Goal: Information Seeking & Learning: Learn about a topic

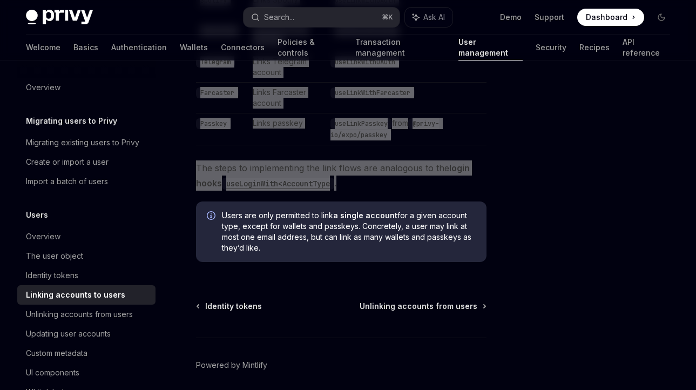
scroll to position [83, 0]
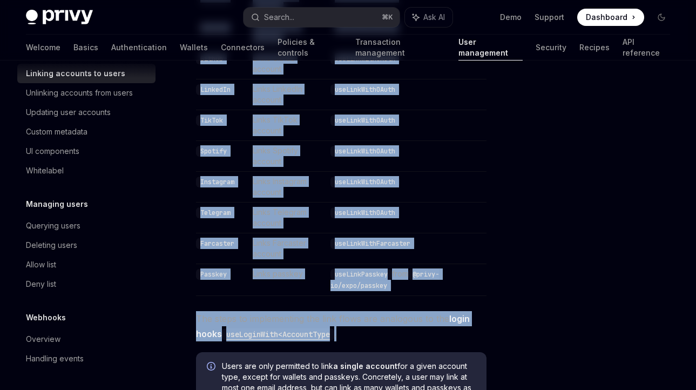
click at [228, 264] on td "Passkey" at bounding box center [222, 280] width 52 height 32
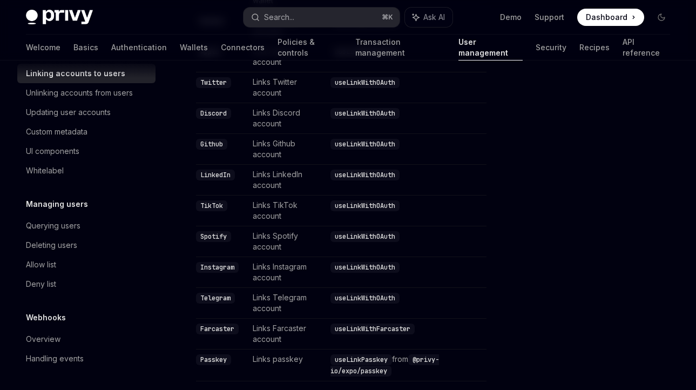
scroll to position [448, 0]
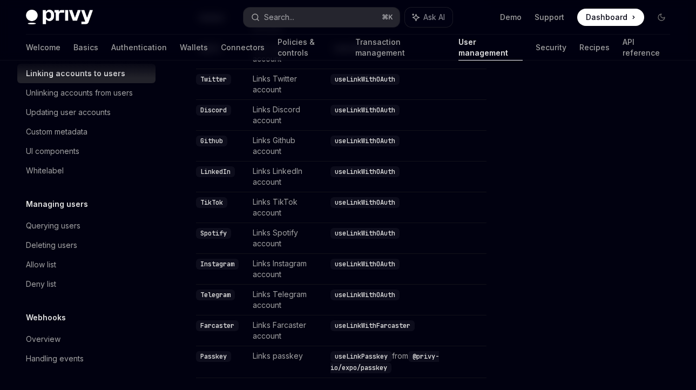
click at [366, 320] on code "useLinkWithFarcaster" at bounding box center [372, 325] width 84 height 11
copy code "useLinkWithFarcaster"
click at [315, 23] on button "Search... ⌘ K" at bounding box center [321, 17] width 156 height 19
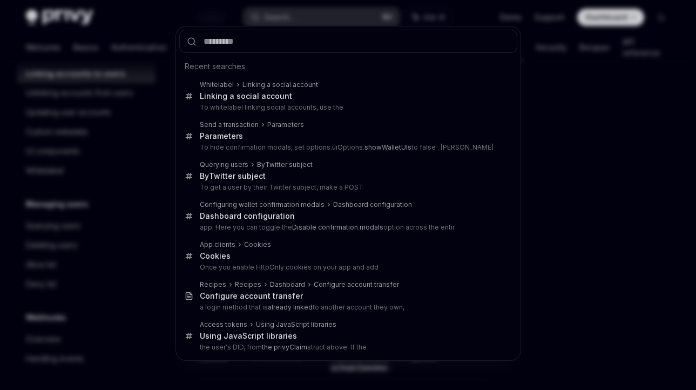
type input "**********"
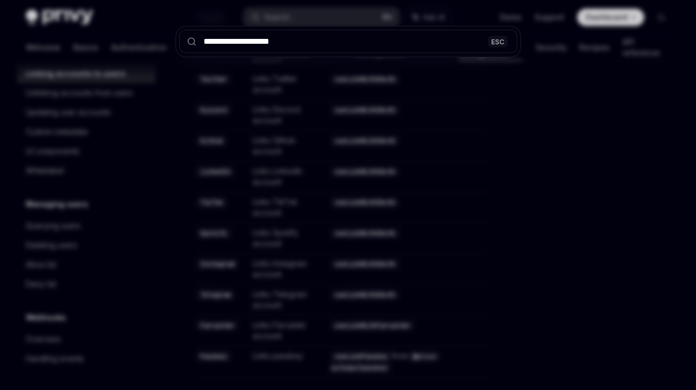
drag, startPoint x: 296, startPoint y: 46, endPoint x: 155, endPoint y: 52, distance: 141.5
click at [155, 52] on div "**********" at bounding box center [348, 195] width 696 height 390
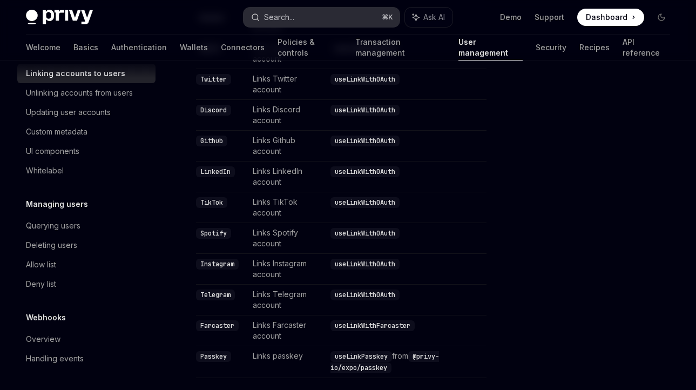
click at [284, 19] on div "Search..." at bounding box center [279, 17] width 30 height 13
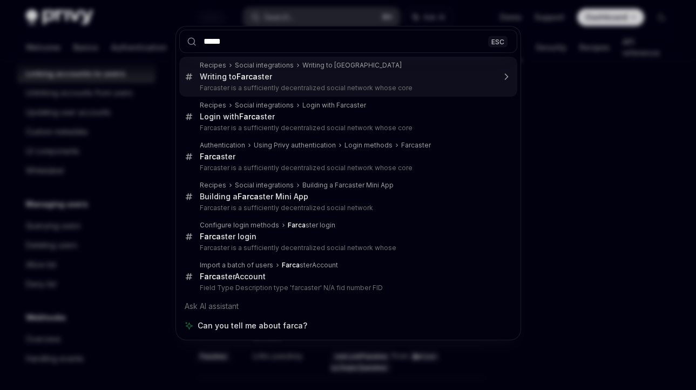
type input "******"
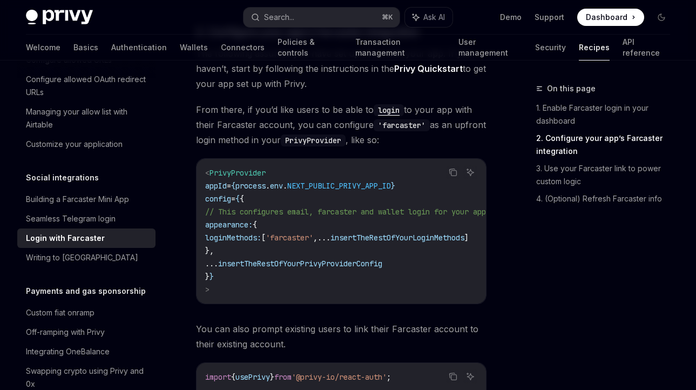
scroll to position [488, 0]
click at [90, 251] on div "Writing to [GEOGRAPHIC_DATA]" at bounding box center [82, 257] width 112 height 13
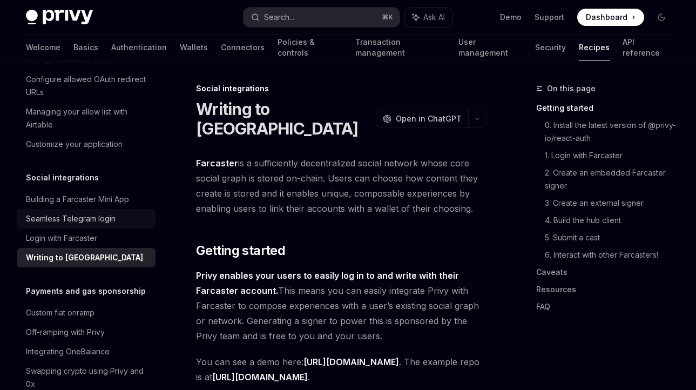
click at [89, 212] on div "Seamless Telegram login" at bounding box center [71, 218] width 90 height 13
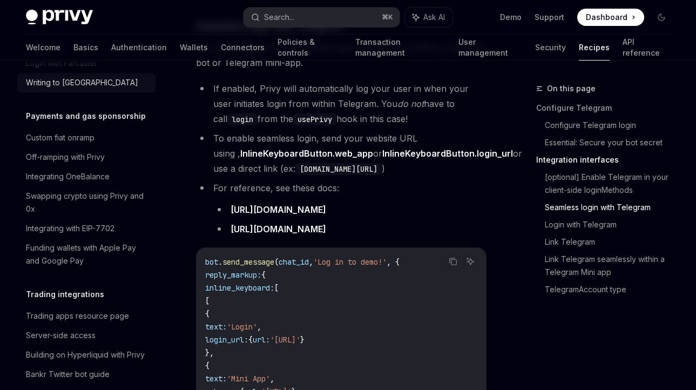
scroll to position [895, 0]
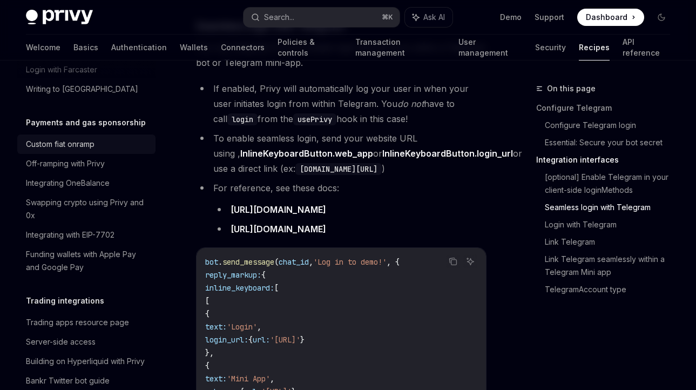
click at [84, 138] on div "Custom fiat onramp" at bounding box center [60, 144] width 69 height 13
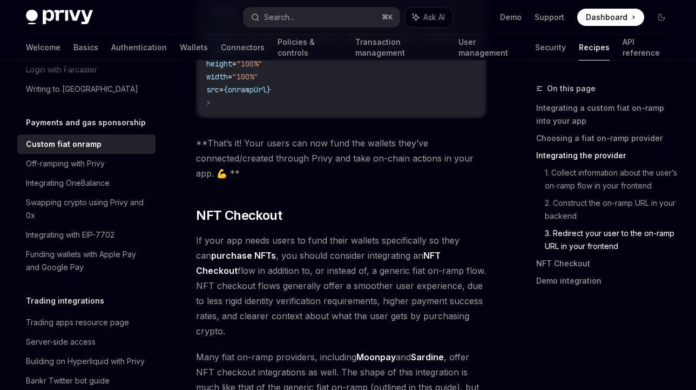
scroll to position [4191, 0]
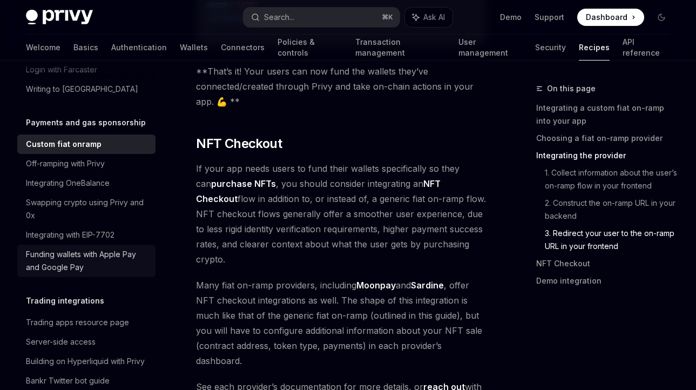
click at [111, 248] on div "Funding wallets with Apple Pay and Google Pay" at bounding box center [87, 261] width 123 height 26
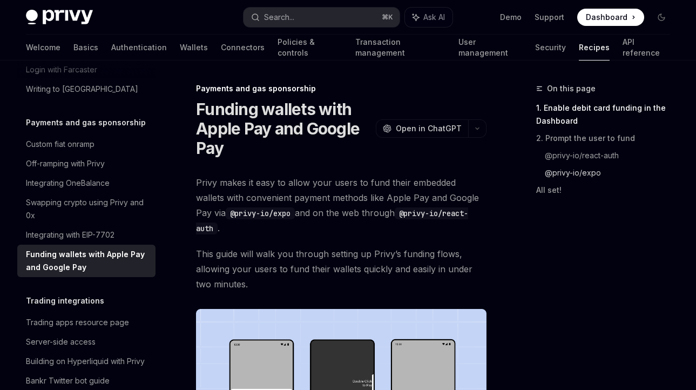
click at [571, 174] on link "@privy-io/expo" at bounding box center [611, 172] width 134 height 17
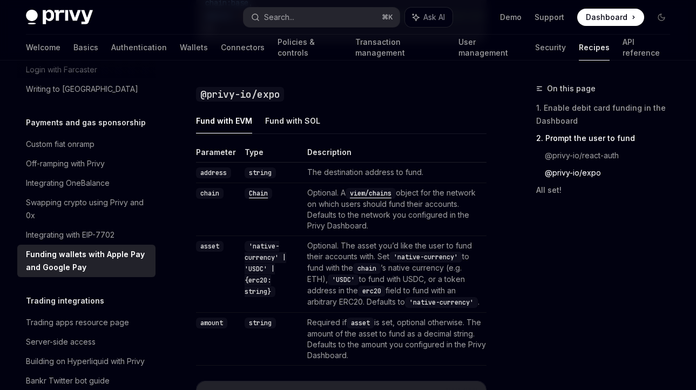
scroll to position [1156, 0]
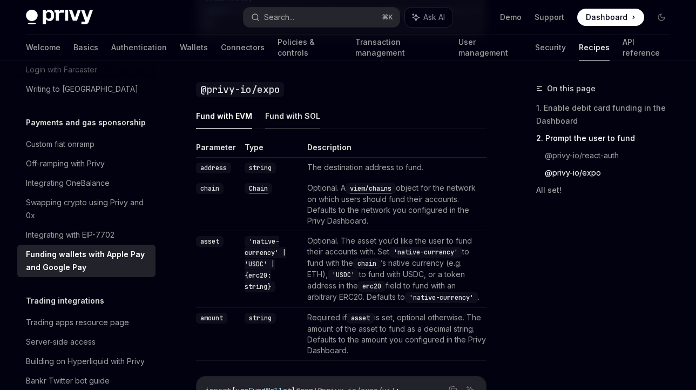
click at [294, 110] on button "Fund with SOL" at bounding box center [292, 115] width 55 height 25
type textarea "*"
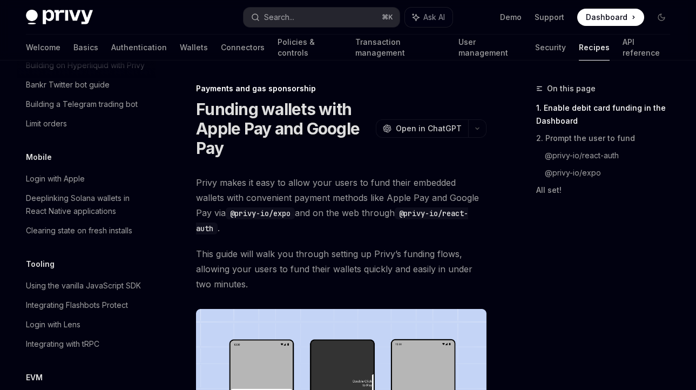
scroll to position [1249, 0]
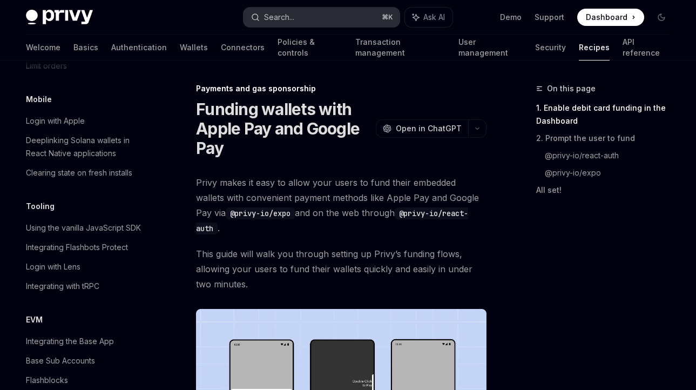
click at [338, 20] on button "Search... ⌘ K" at bounding box center [321, 17] width 156 height 19
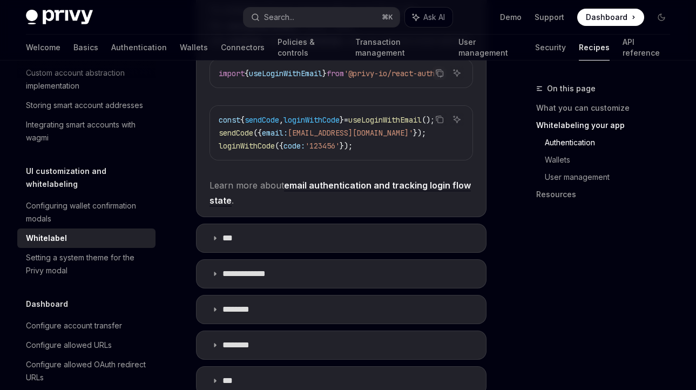
scroll to position [755, 0]
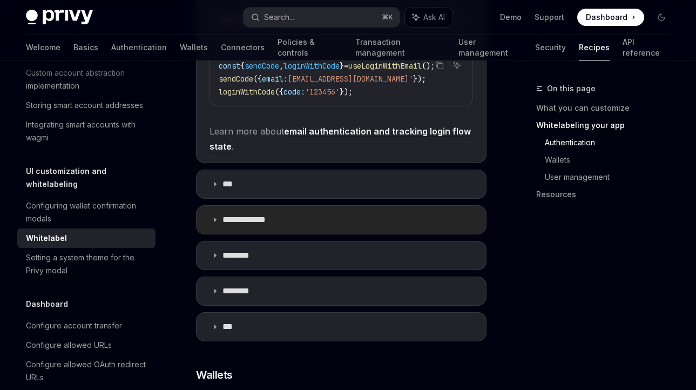
click at [275, 234] on summary "**********" at bounding box center [340, 220] width 289 height 28
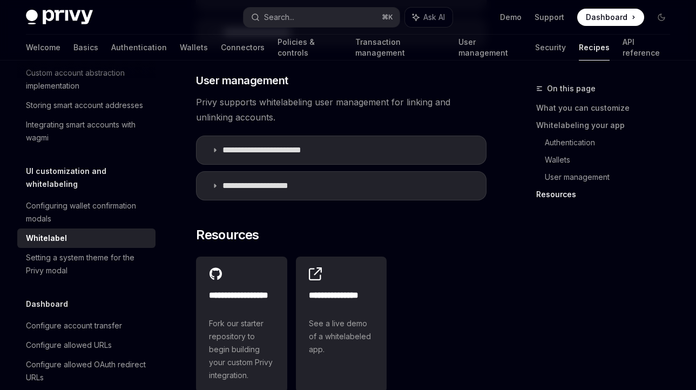
scroll to position [1727, 0]
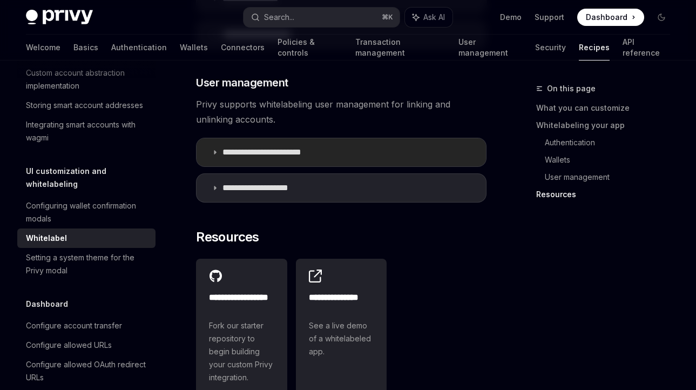
click at [276, 166] on summary "**********" at bounding box center [340, 152] width 289 height 28
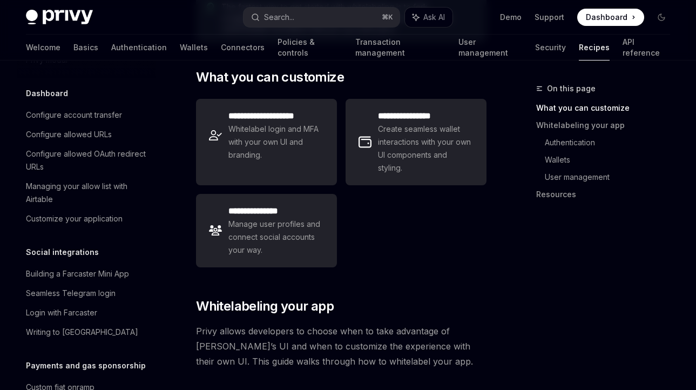
scroll to position [882, 0]
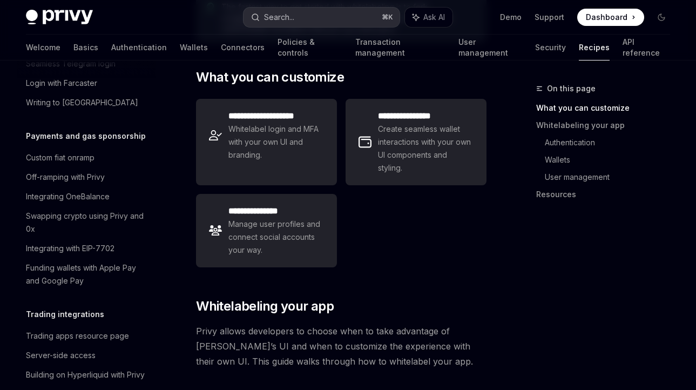
click at [326, 18] on button "Search... ⌘ K" at bounding box center [321, 17] width 156 height 19
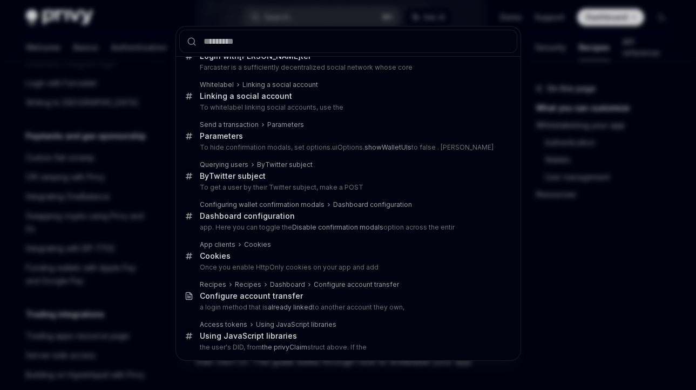
scroll to position [0, 0]
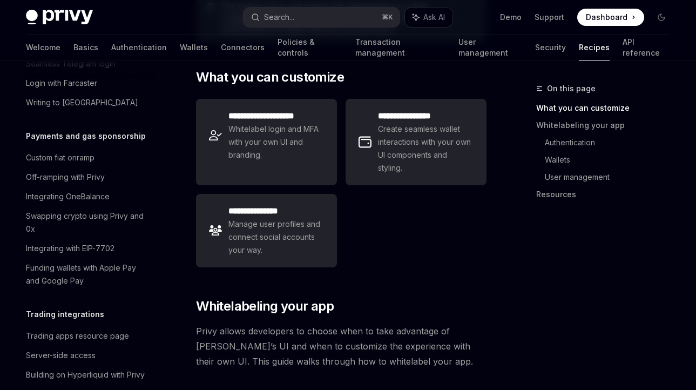
type textarea "*"
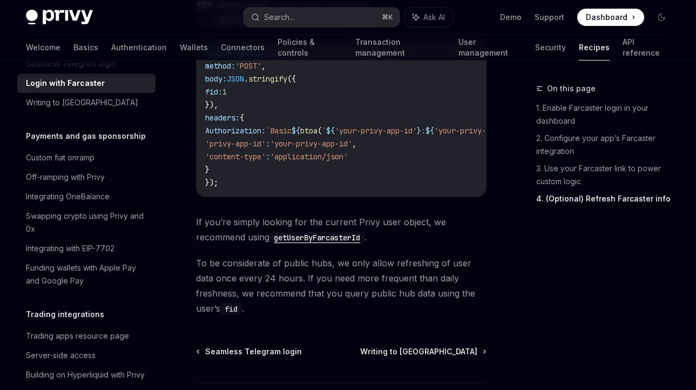
scroll to position [1330, 0]
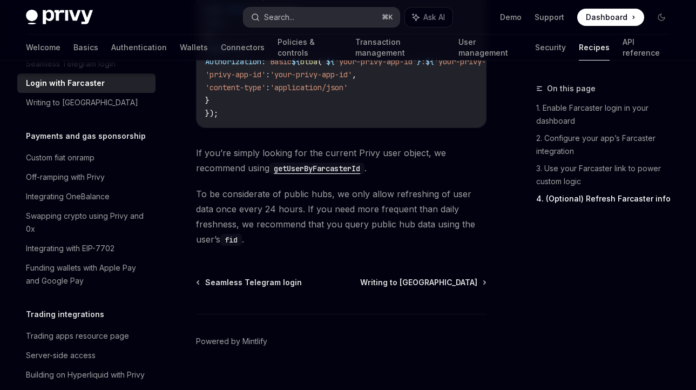
click at [274, 17] on div "Search..." at bounding box center [279, 17] width 30 height 13
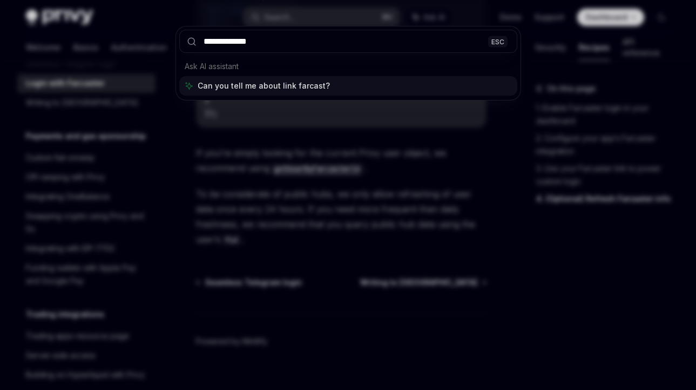
type input "**********"
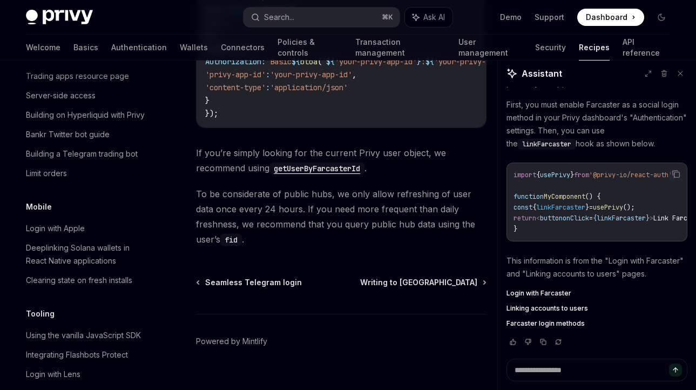
scroll to position [1142, 0]
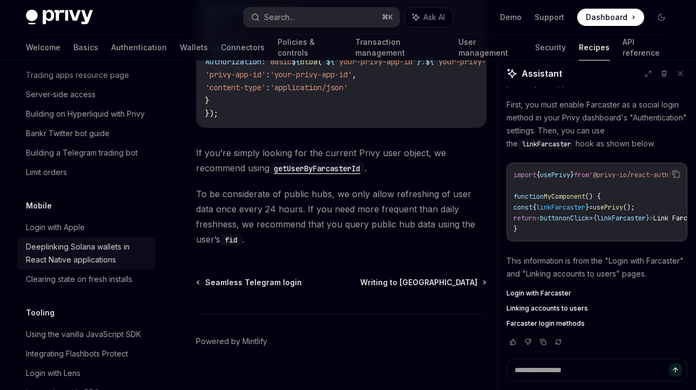
click at [90, 244] on div "Deeplinking Solana wallets in React Native applications" at bounding box center [87, 253] width 123 height 26
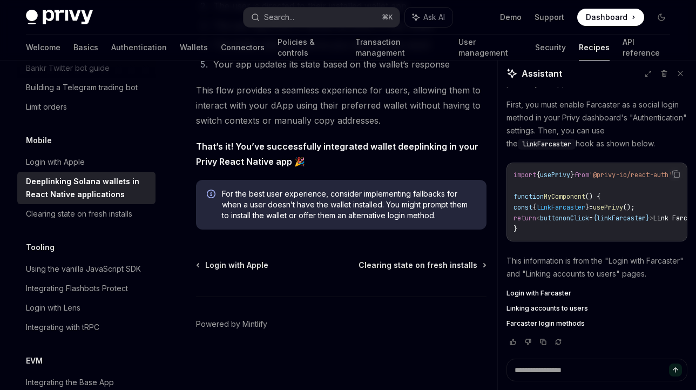
scroll to position [2907, 0]
click at [432, 263] on span "Clearing state on fresh installs" at bounding box center [417, 265] width 119 height 11
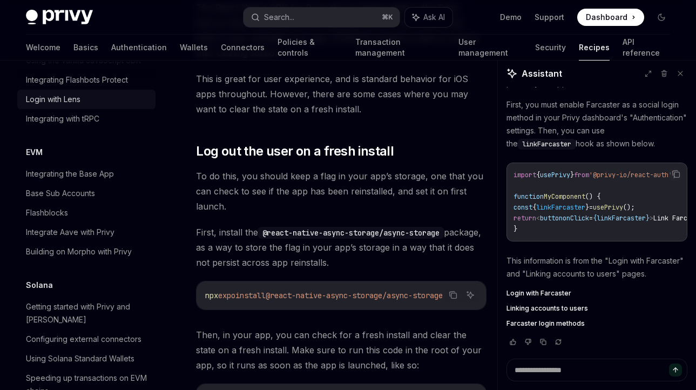
scroll to position [1455, 0]
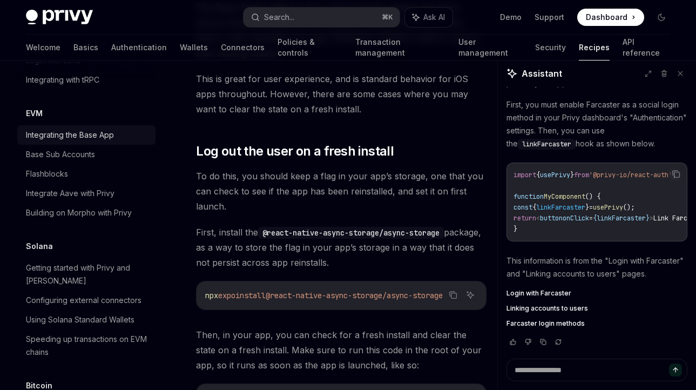
click at [91, 128] on div "Integrating the Base App" at bounding box center [70, 134] width 88 height 13
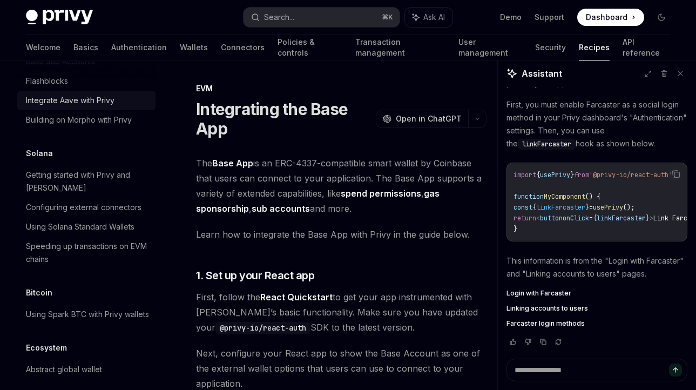
scroll to position [1556, 0]
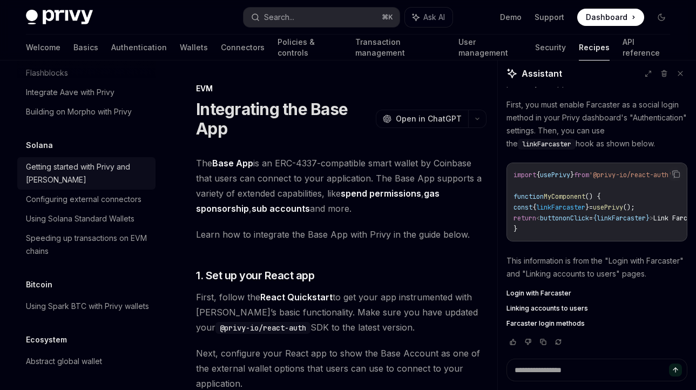
click at [74, 160] on div "Getting started with Privy and [PERSON_NAME]" at bounding box center [87, 173] width 123 height 26
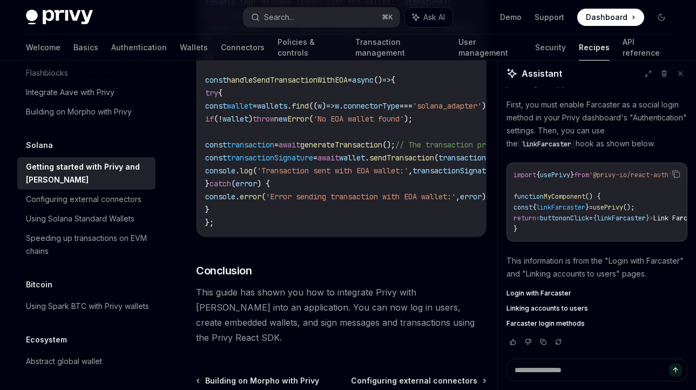
scroll to position [3946, 0]
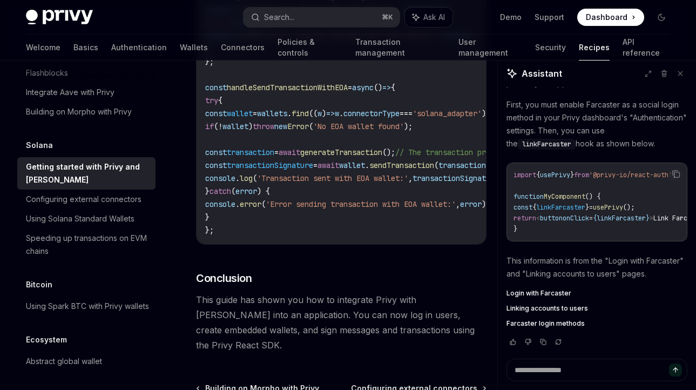
click at [561, 305] on span "Linking accounts to users" at bounding box center [546, 308] width 81 height 9
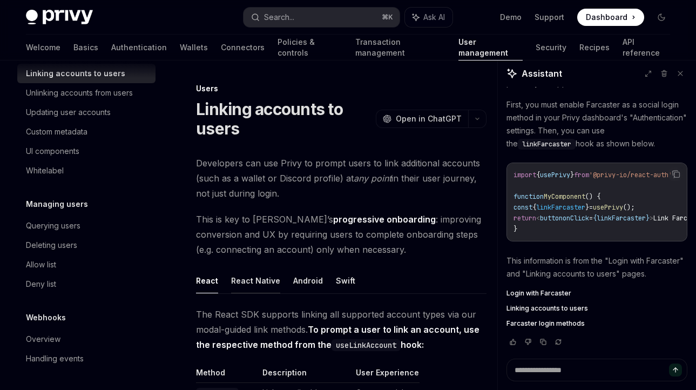
click at [253, 278] on button "React Native" at bounding box center [255, 280] width 49 height 25
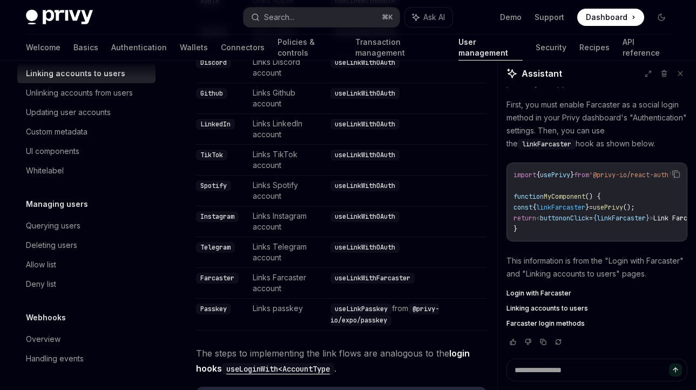
scroll to position [629, 0]
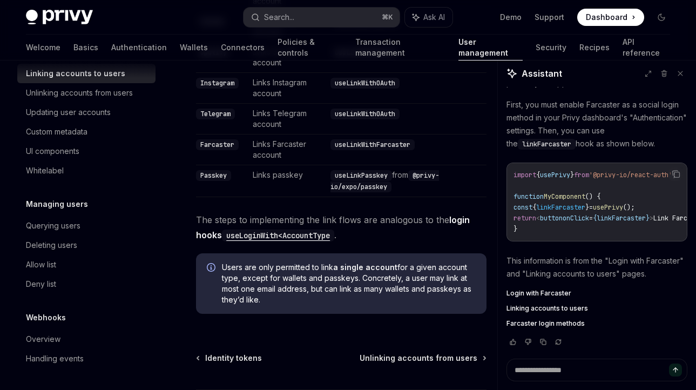
click at [306, 229] on code "useLoginWith<AccountType" at bounding box center [278, 235] width 112 height 12
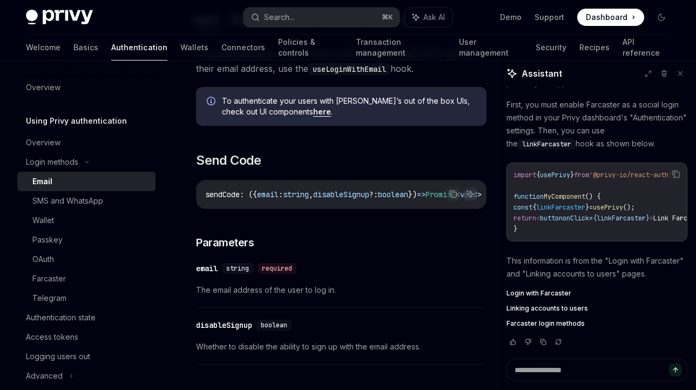
scroll to position [157, 0]
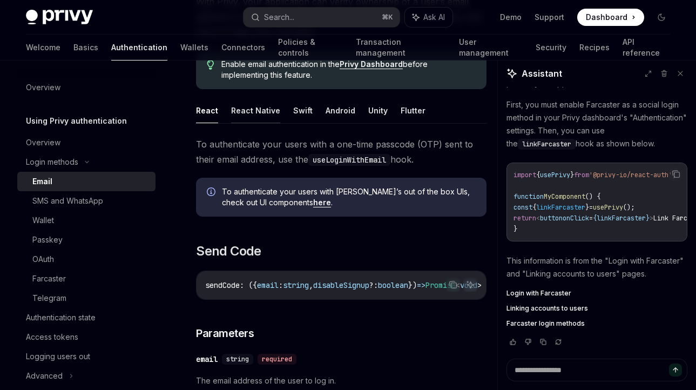
click at [261, 111] on button "React Native" at bounding box center [255, 110] width 49 height 25
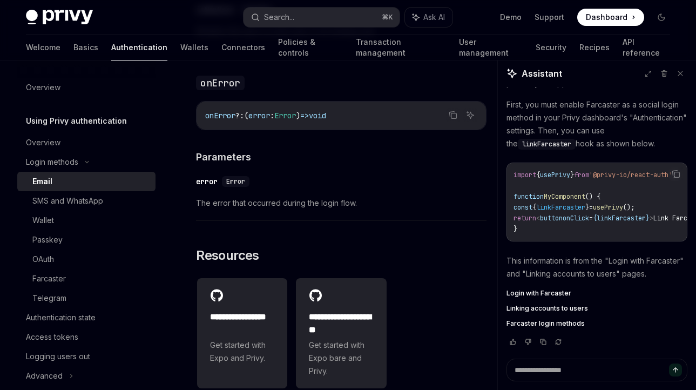
scroll to position [2229, 0]
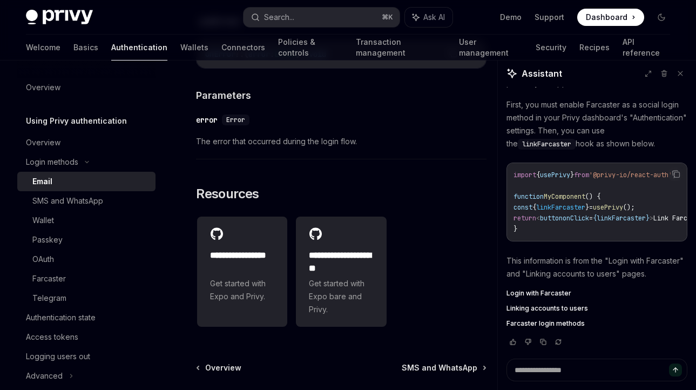
click at [536, 324] on span "Farcaster login methods" at bounding box center [545, 323] width 78 height 9
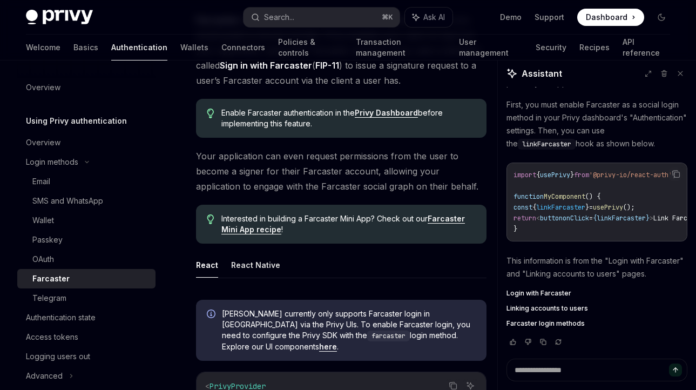
scroll to position [131, 0]
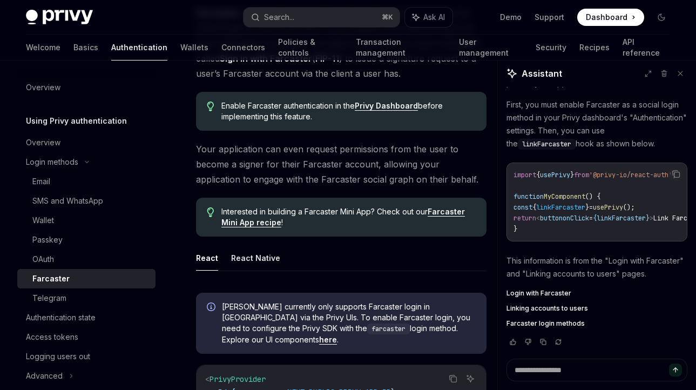
click at [527, 290] on span "Login with Farcaster" at bounding box center [538, 293] width 65 height 9
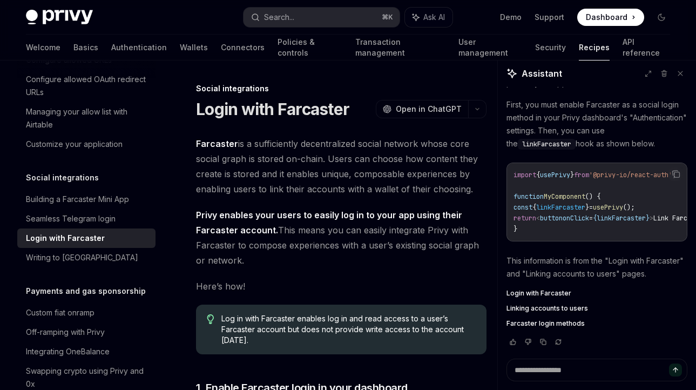
type textarea "*"
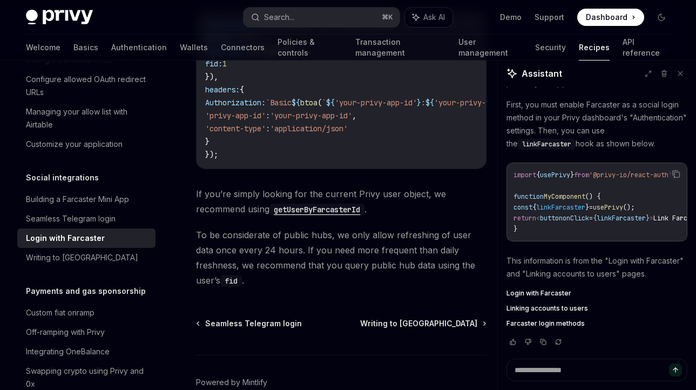
scroll to position [1289, 0]
